Goal: Task Accomplishment & Management: Use online tool/utility

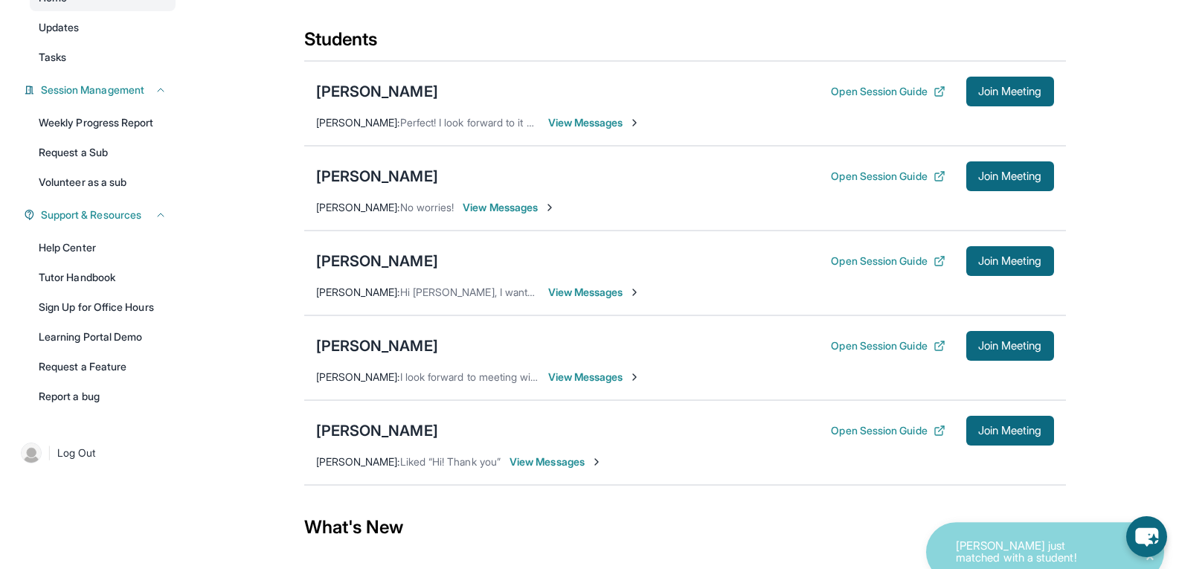
scroll to position [159, 0]
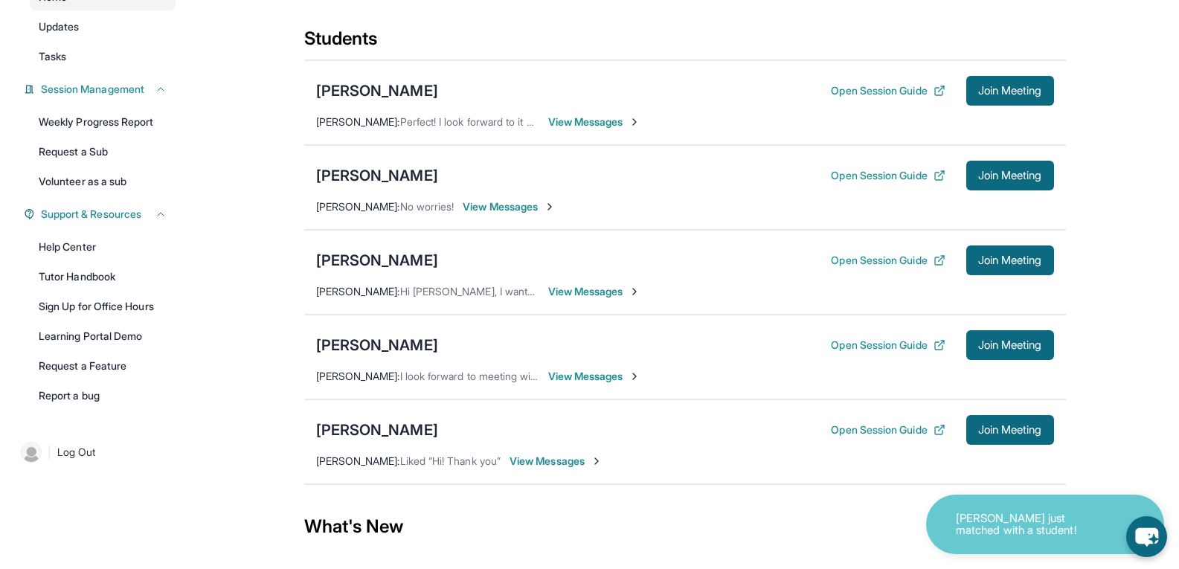
click at [498, 214] on span "View Messages" at bounding box center [509, 206] width 93 height 15
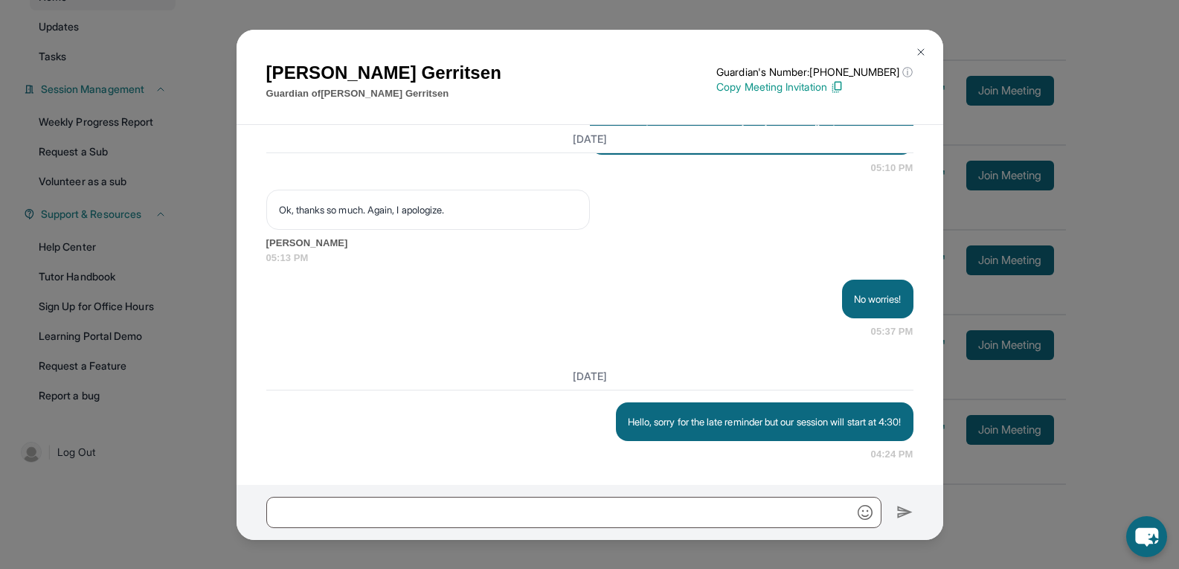
scroll to position [3418, 0]
click at [913, 50] on button at bounding box center [921, 52] width 30 height 30
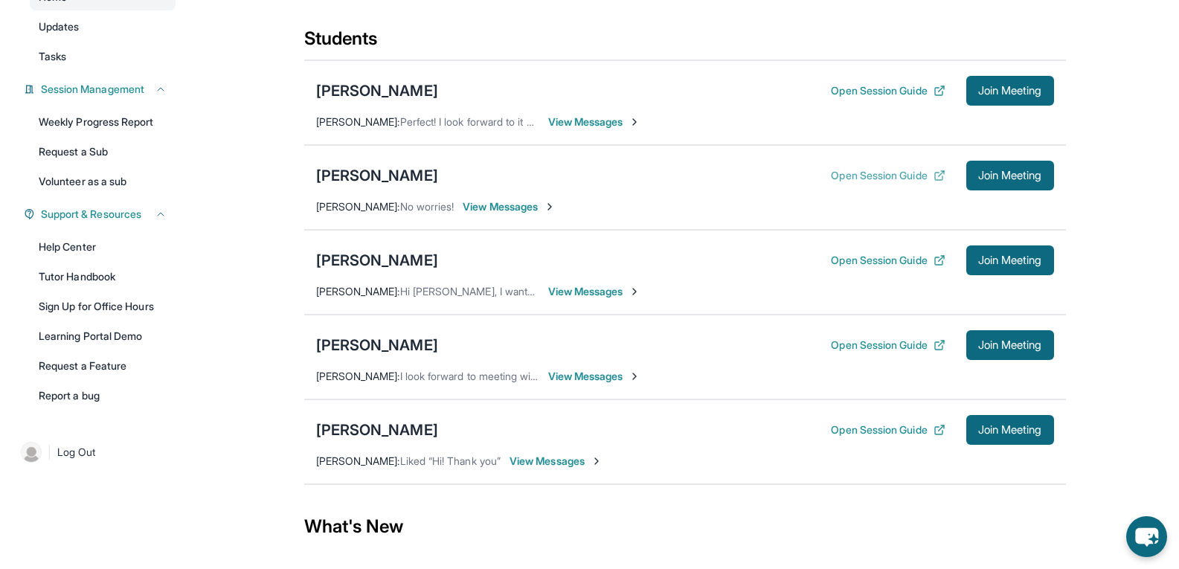
click at [934, 182] on icon at bounding box center [940, 176] width 12 height 12
click at [1006, 180] on span "Join Meeting" at bounding box center [1011, 175] width 64 height 9
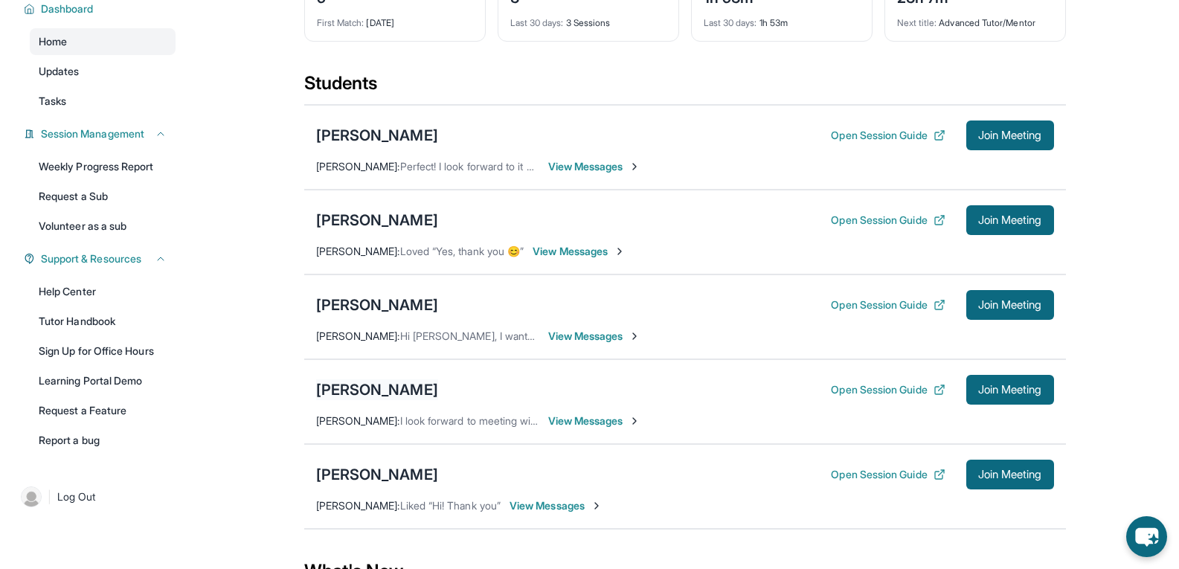
scroll to position [114, 0]
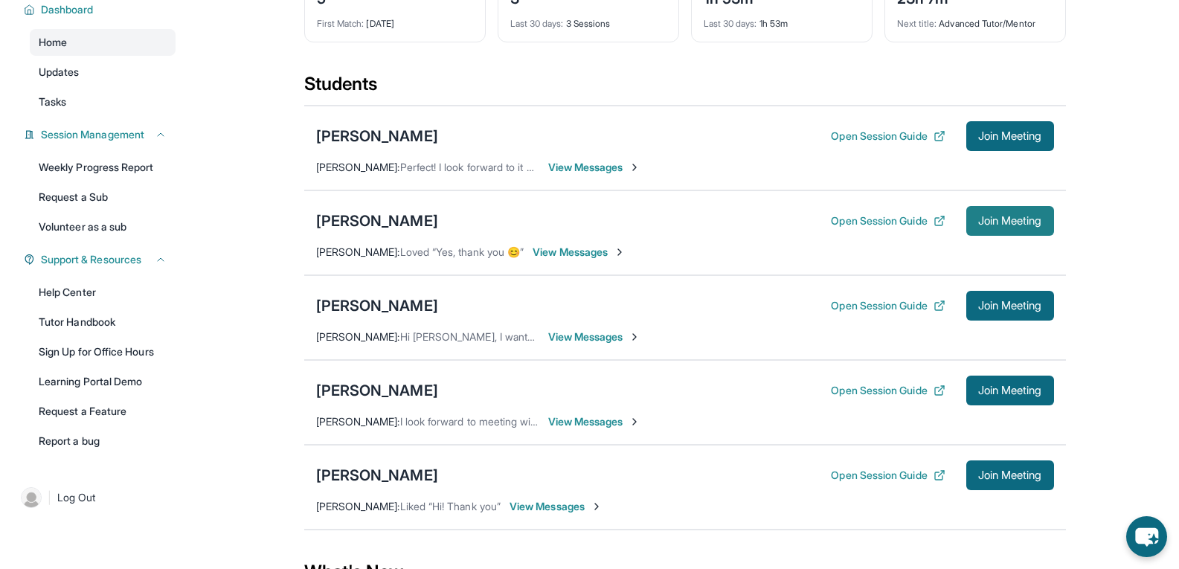
click at [987, 225] on span "Join Meeting" at bounding box center [1011, 221] width 64 height 9
